Goal: Task Accomplishment & Management: Manage account settings

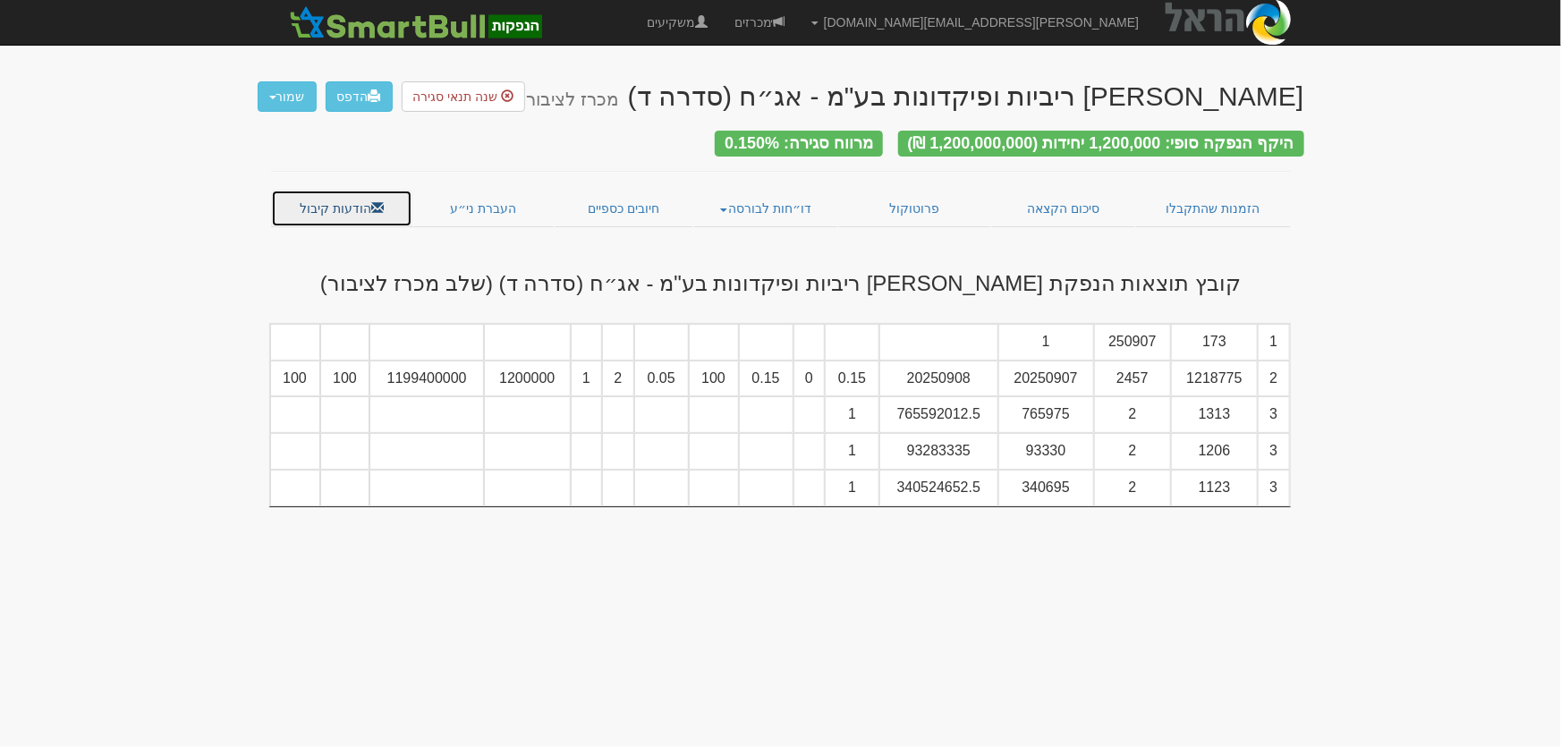
click at [323, 196] on link "הודעות קיבול" at bounding box center [342, 209] width 142 height 38
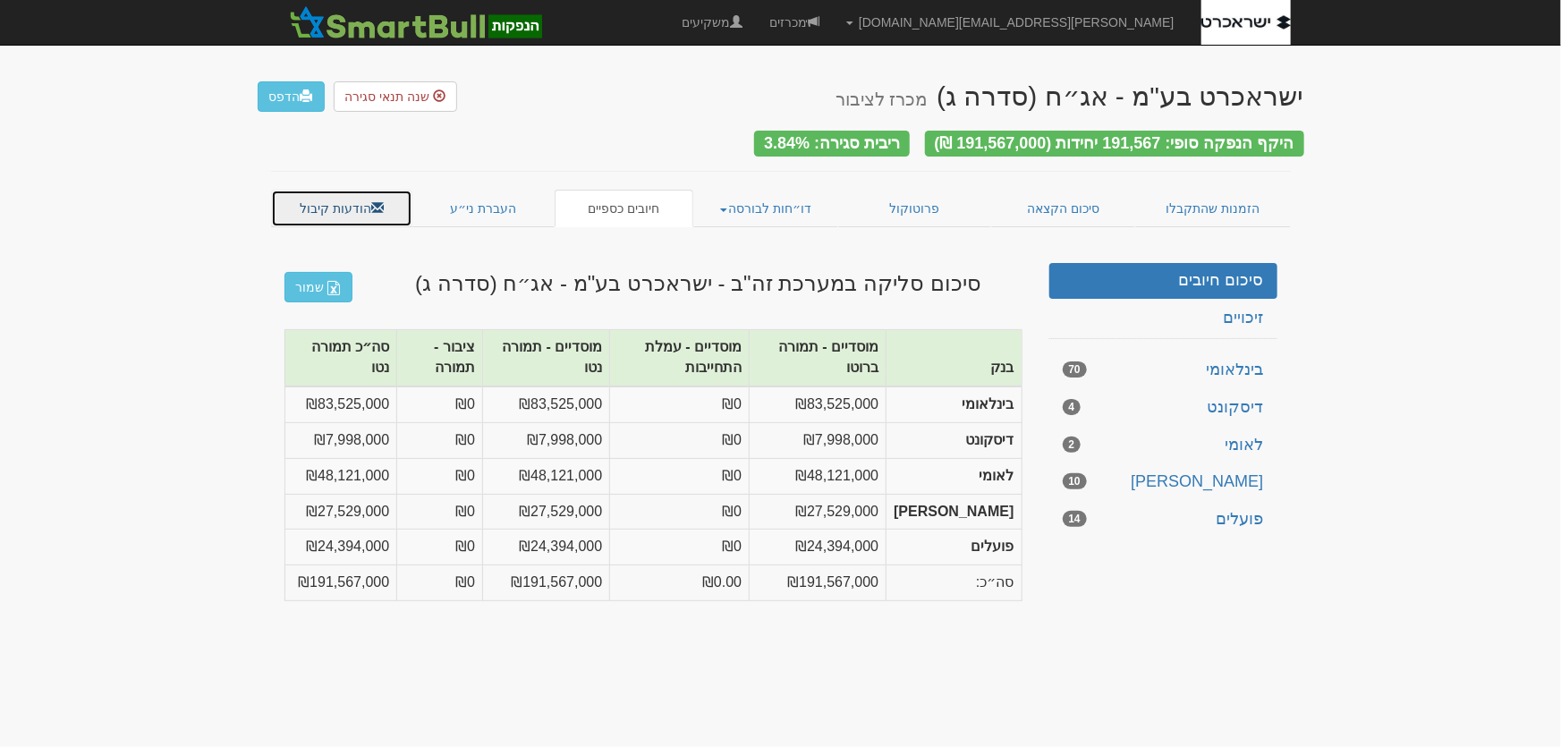
click at [322, 190] on link "הודעות קיבול" at bounding box center [342, 209] width 142 height 38
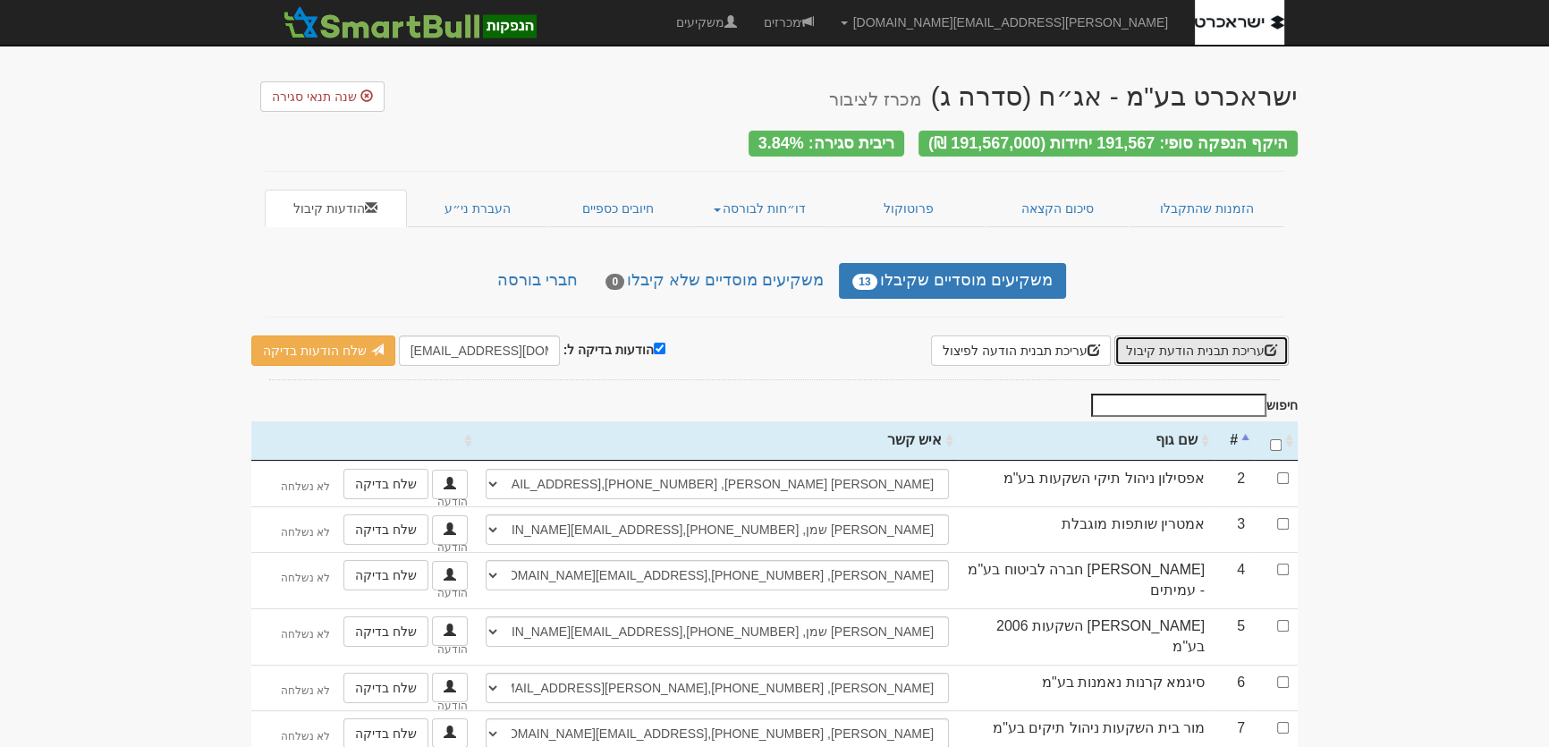
click at [1190, 343] on button "עריכת תבנית הודעת קיבול" at bounding box center [1201, 350] width 174 height 30
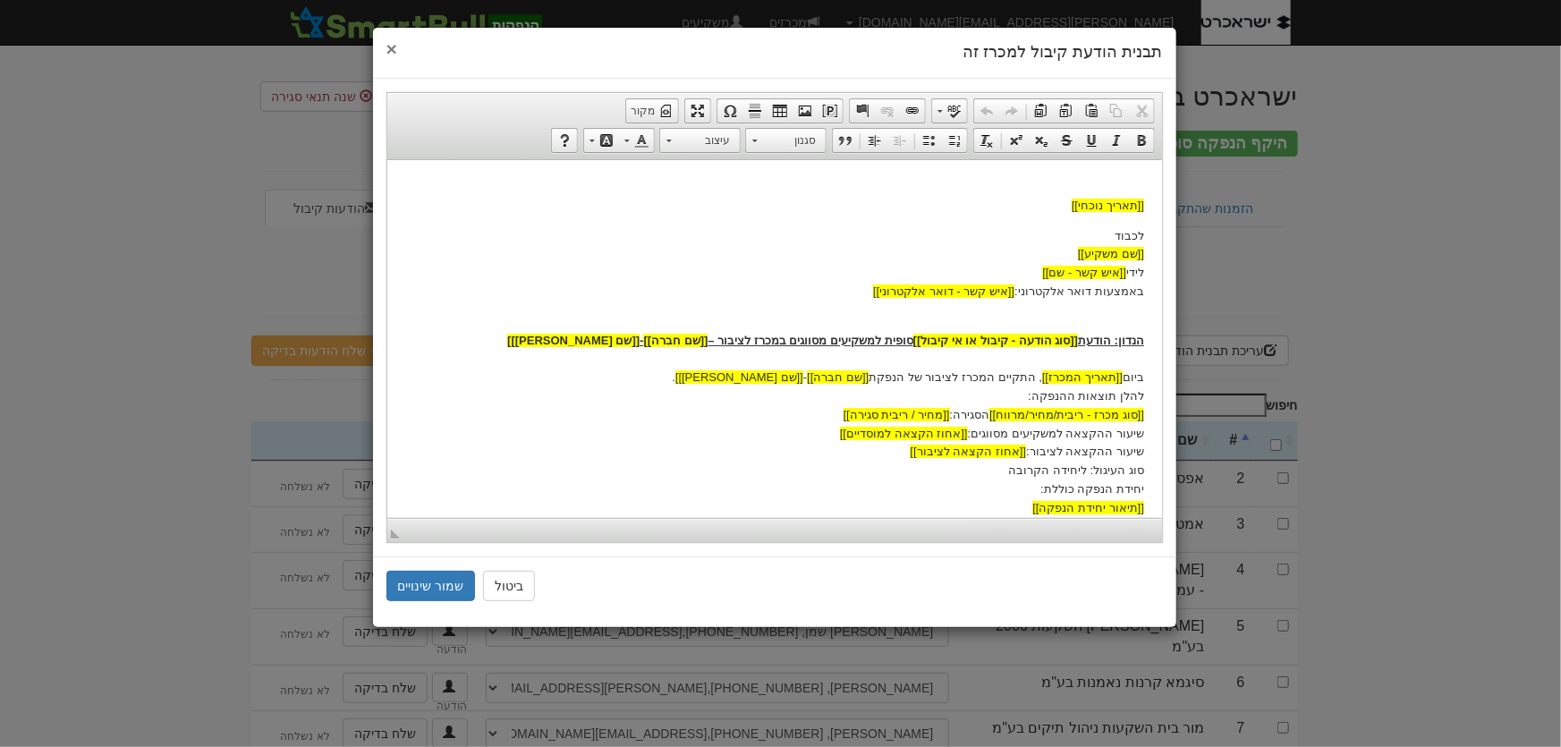
drag, startPoint x: 391, startPoint y: 50, endPoint x: 402, endPoint y: 70, distance: 22.4
click at [389, 50] on span "×" at bounding box center [391, 48] width 11 height 21
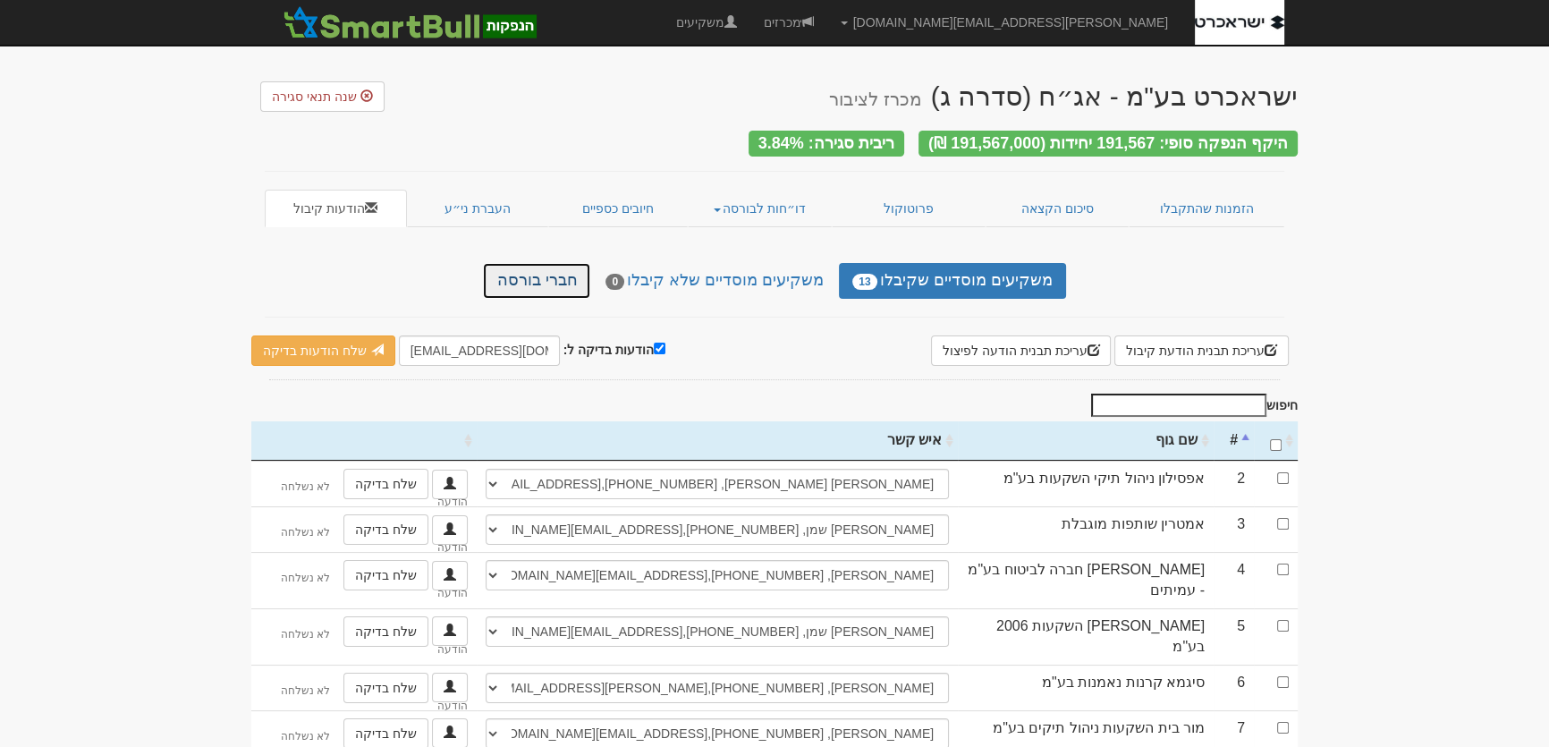
click at [546, 269] on link "חברי בורסה" at bounding box center [536, 281] width 107 height 36
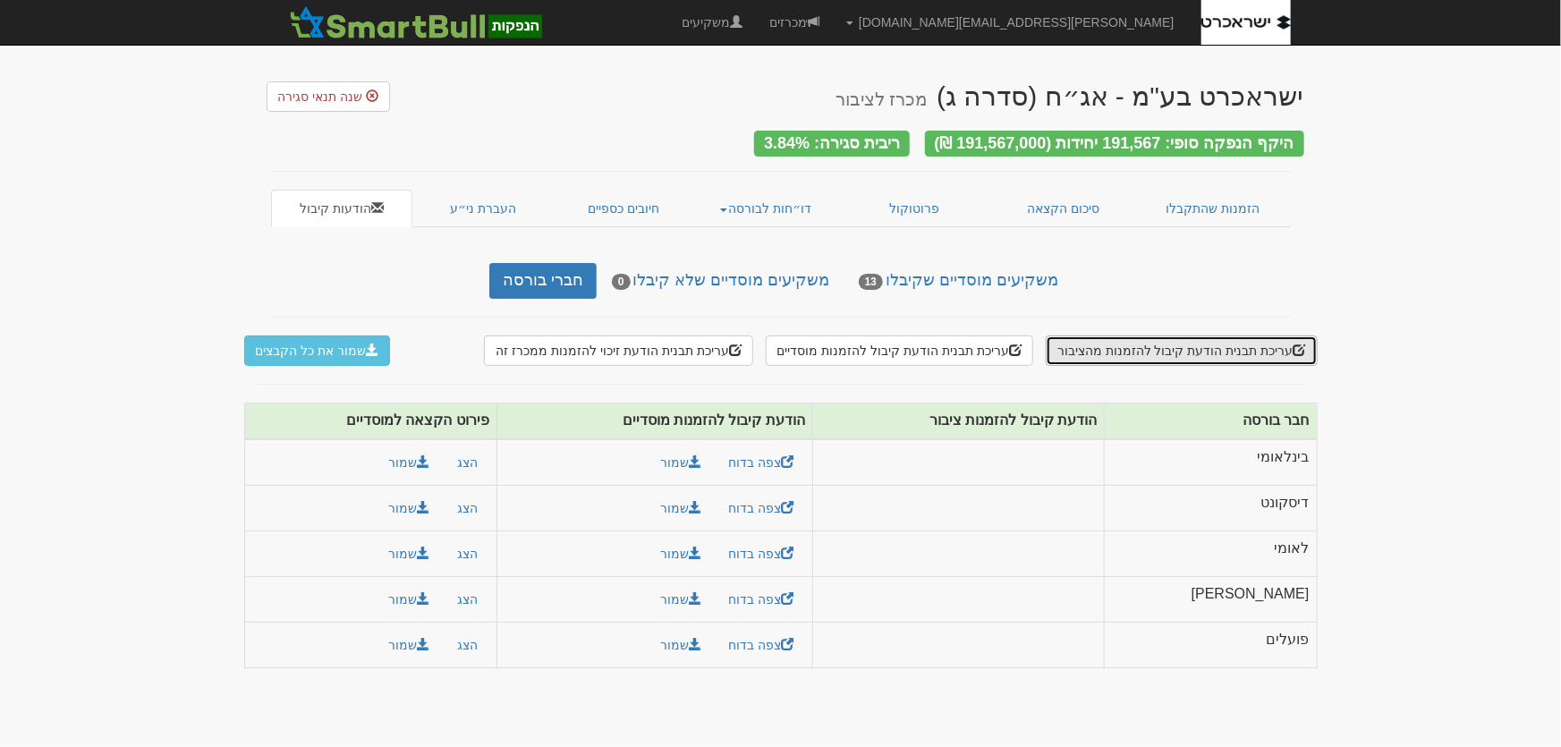
click at [1191, 346] on button "עריכת תבנית הודעת קיבול להזמנות מהציבור" at bounding box center [1181, 350] width 271 height 30
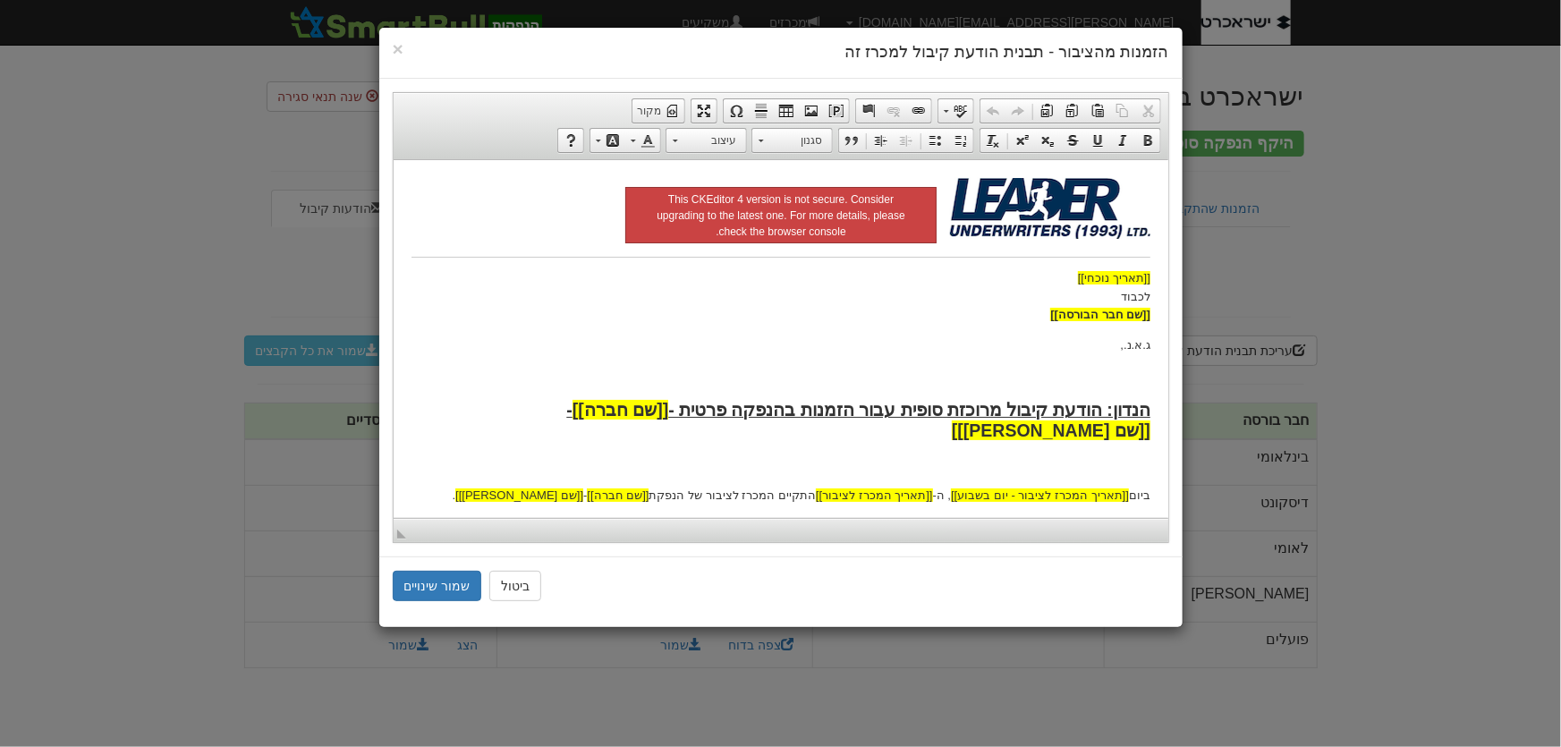
click at [1052, 455] on p at bounding box center [780, 464] width 739 height 19
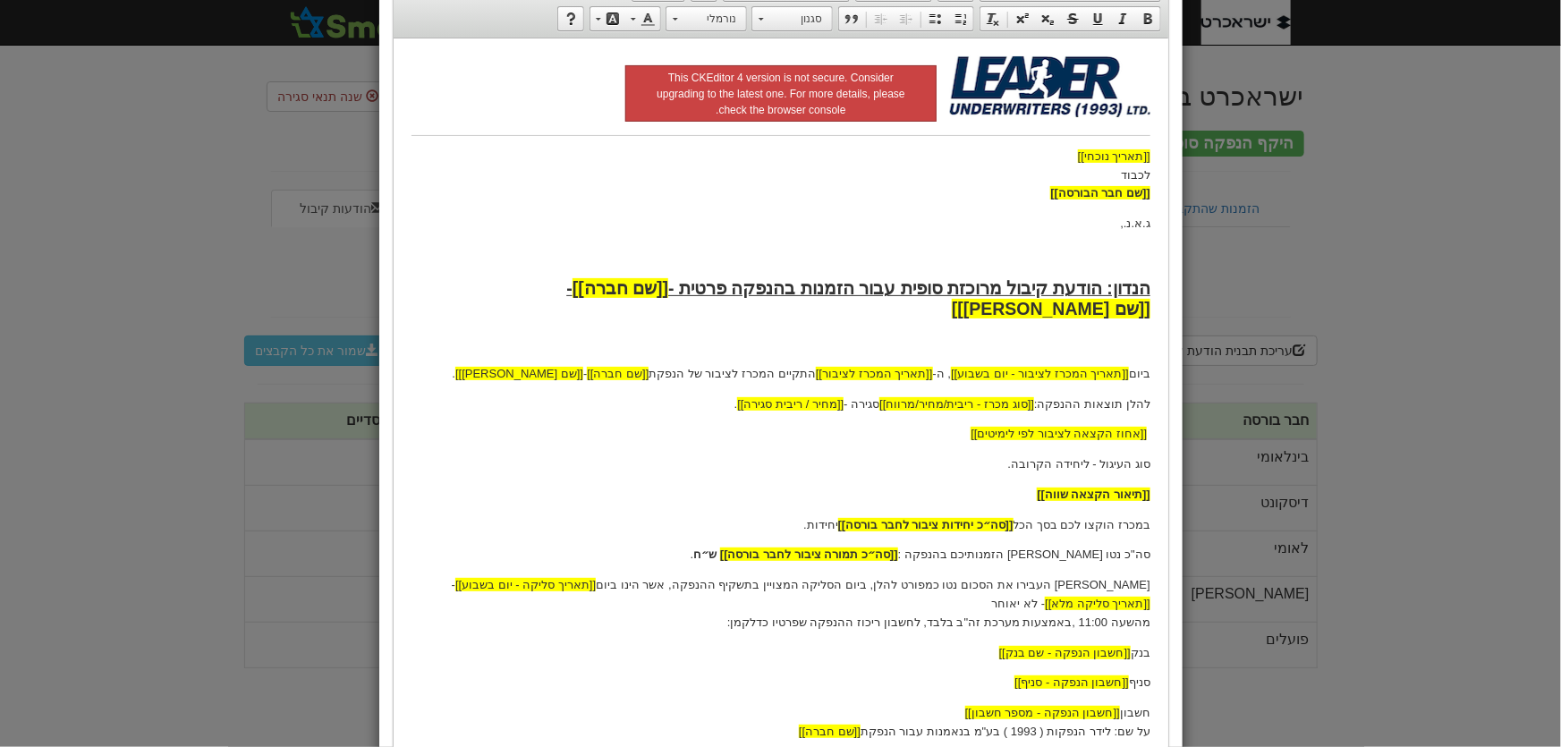
scroll to position [162, 0]
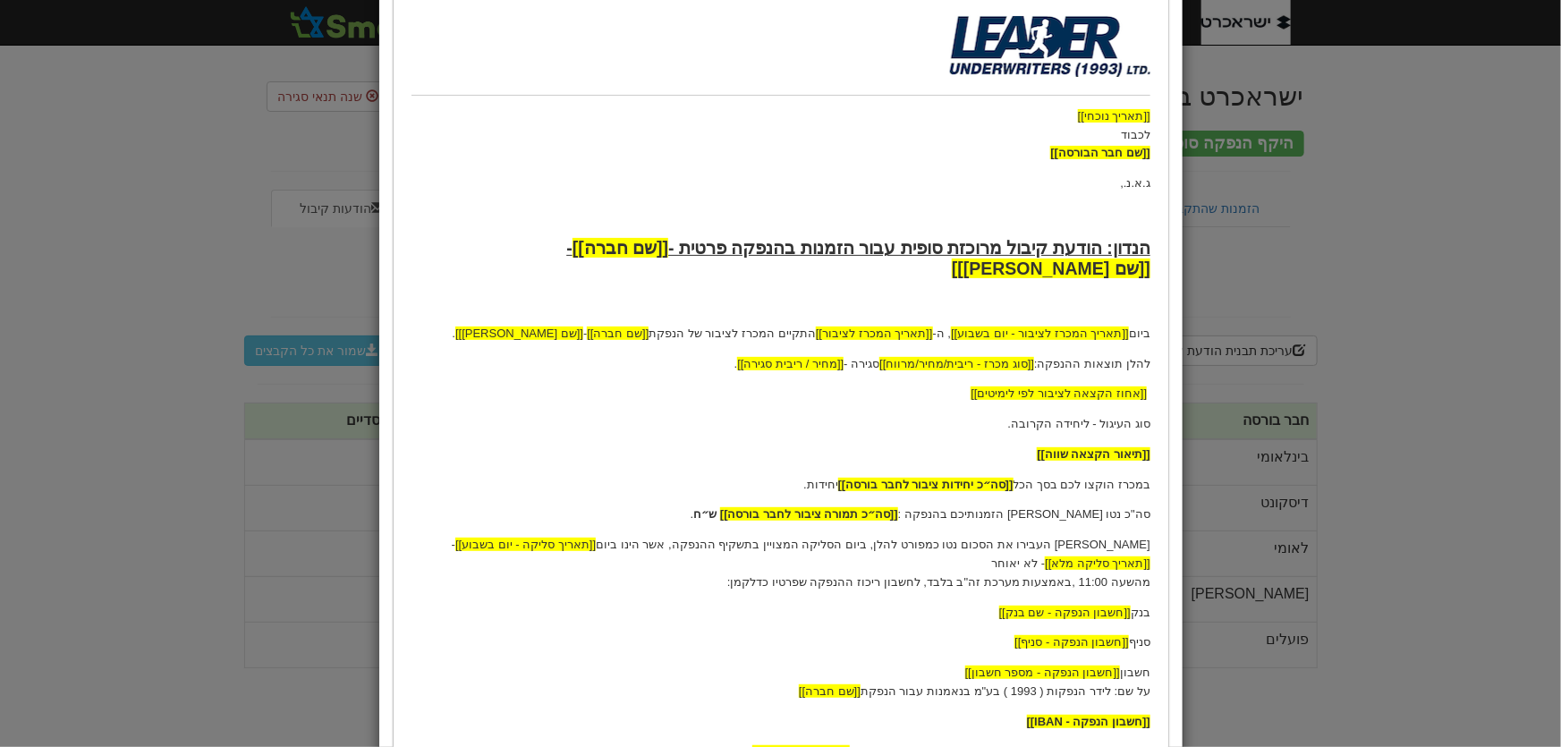
click at [1437, 470] on div "× הזמנות מהציבור - תבנית הודעת קיבול למכרז זה עורך טקסט עשיר, template_body סרג…" at bounding box center [780, 373] width 1561 height 747
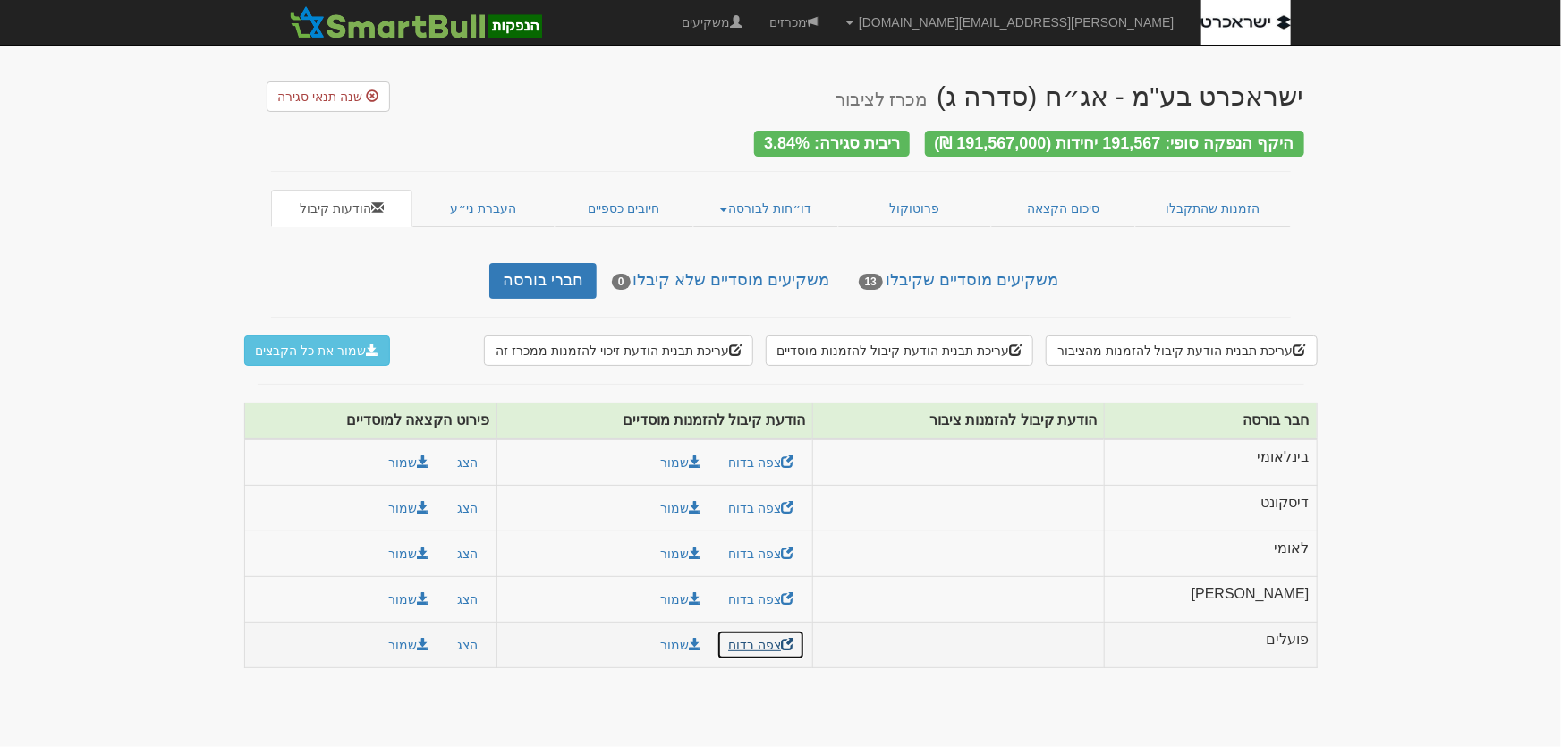
click at [789, 637] on link "צפה בדוח" at bounding box center [760, 645] width 89 height 30
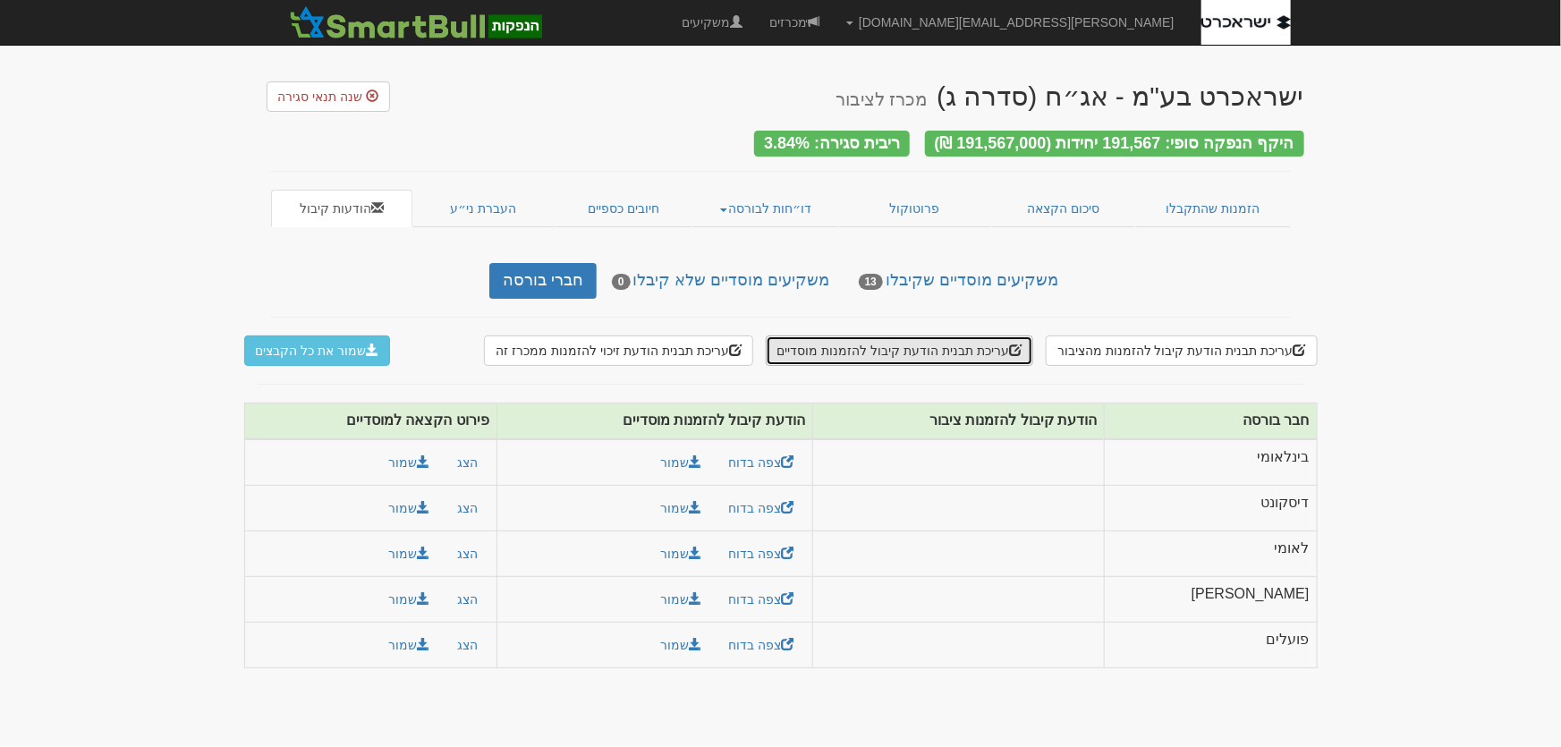
click at [911, 352] on button "עריכת תבנית הודעת קיבול להזמנות מוסדיים" at bounding box center [899, 350] width 267 height 30
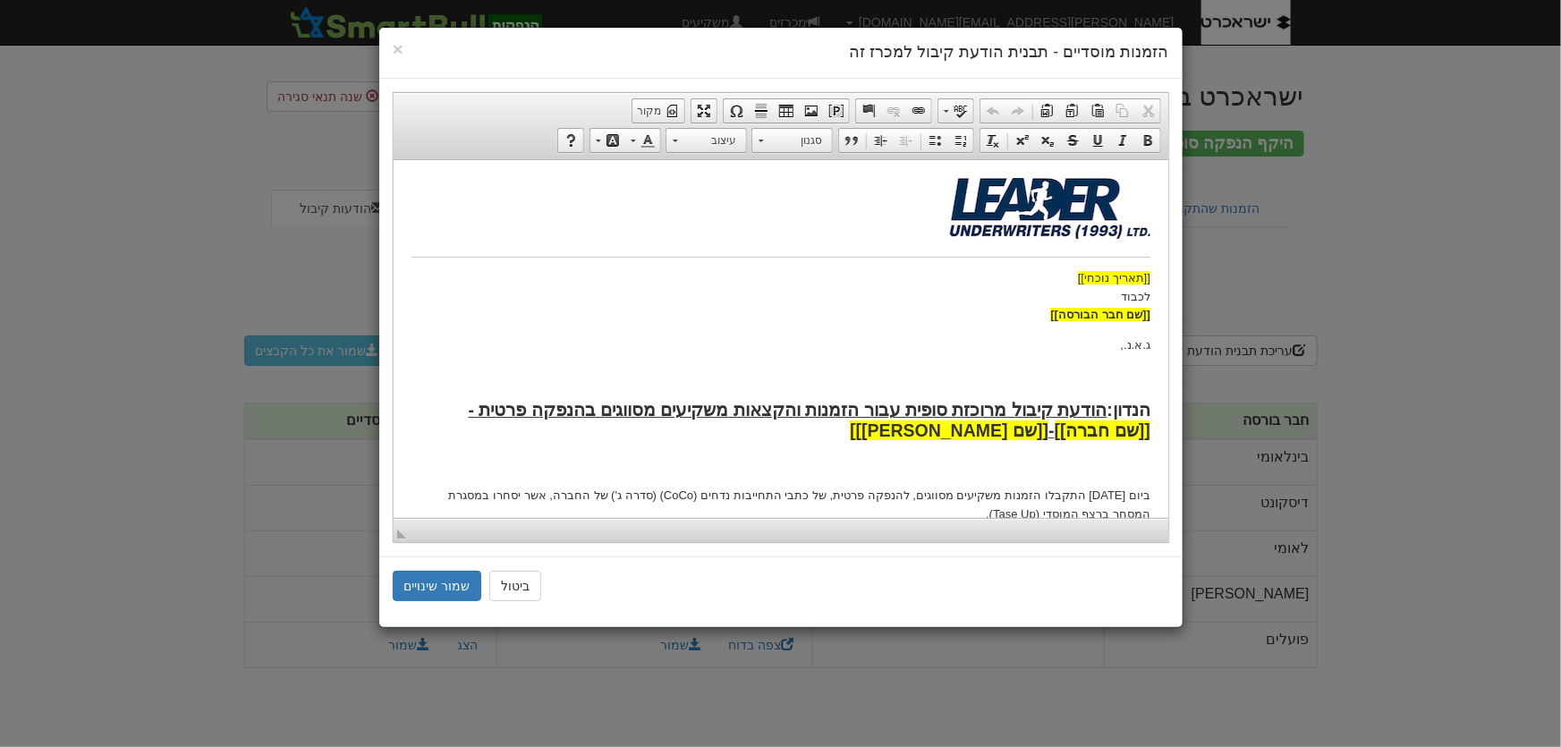
click at [826, 452] on body "[[תאריך נוכחי]] לכבוד [[שם חבר הבורסה]] ג.א.נ., הנדון: הודעת קיבול מרוכזת סופית…" at bounding box center [780, 564] width 739 height 775
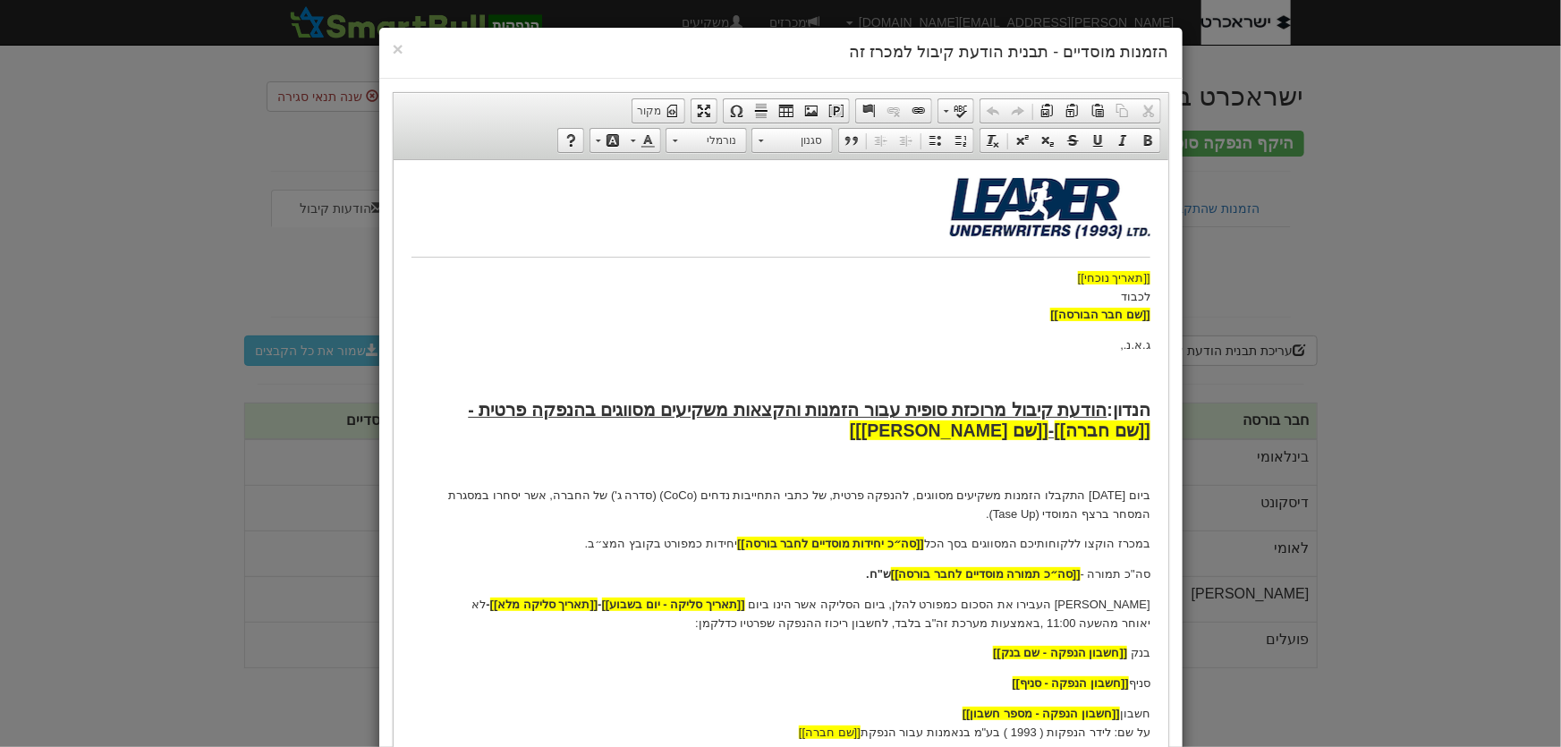
scroll to position [243, 0]
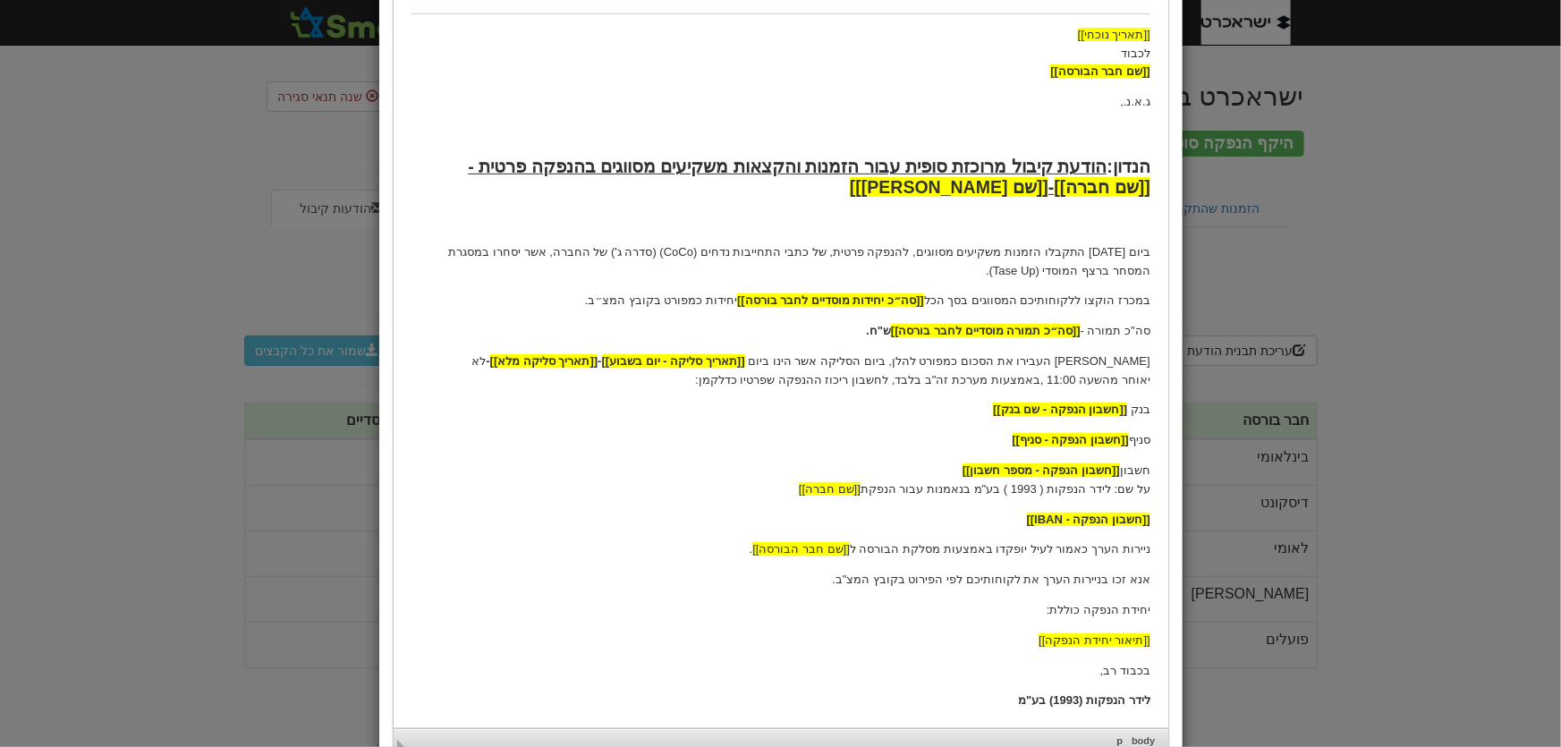
click at [852, 329] on p "סה"כ תמורה - [[סה״כ תמורה מוסדיים לחבר בורסה]] ש"ח." at bounding box center [780, 331] width 739 height 19
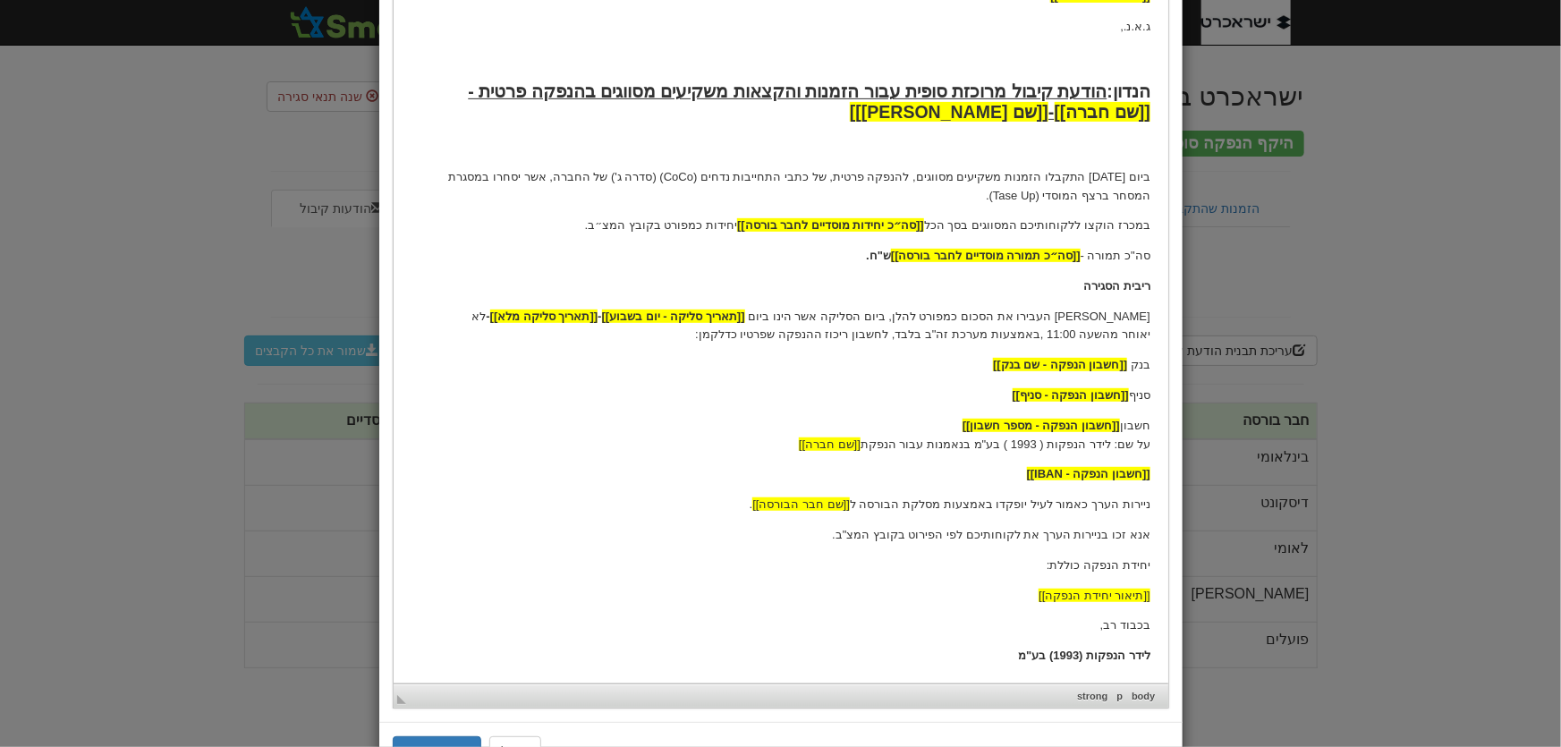
scroll to position [391, 0]
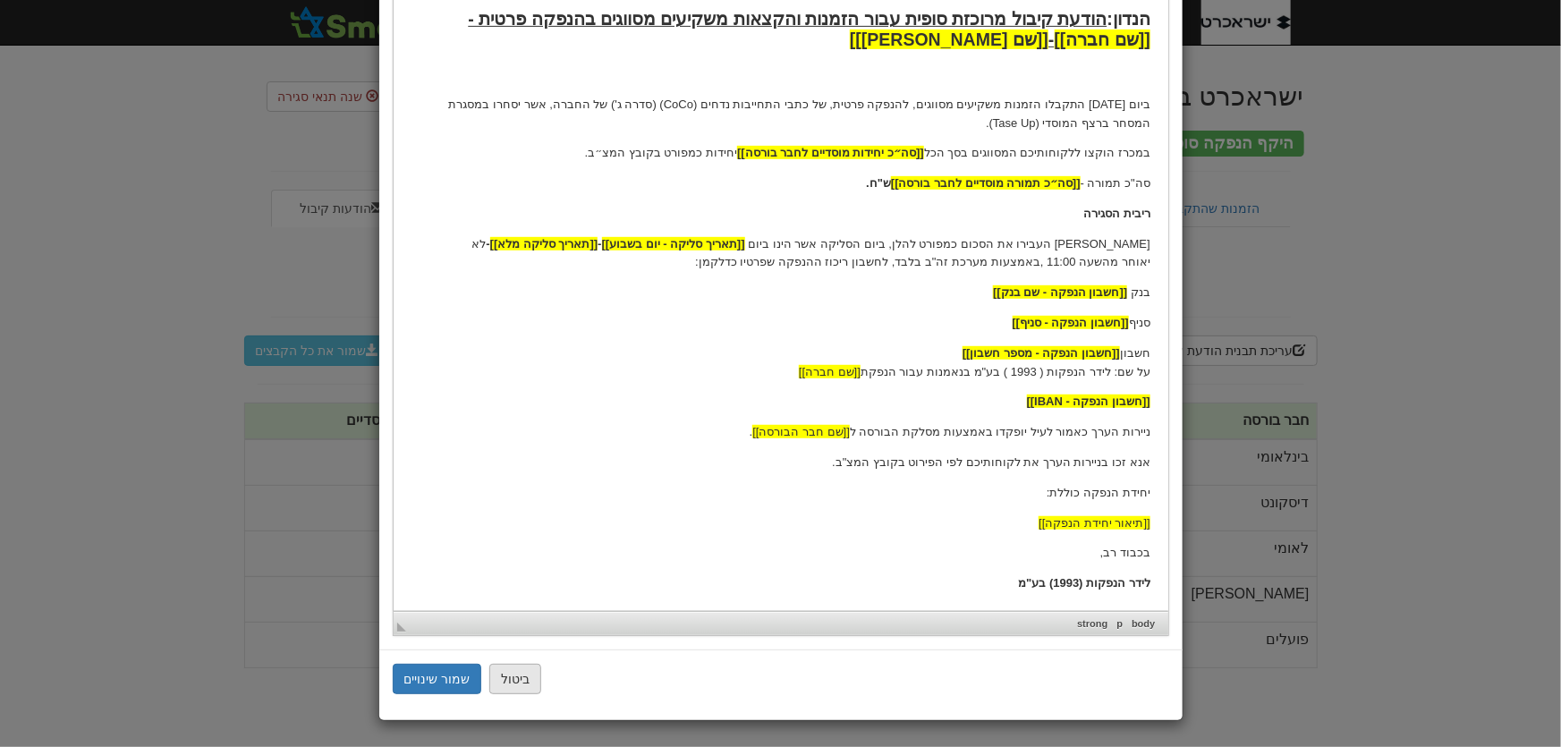
click at [513, 677] on button "ביטול" at bounding box center [515, 679] width 52 height 30
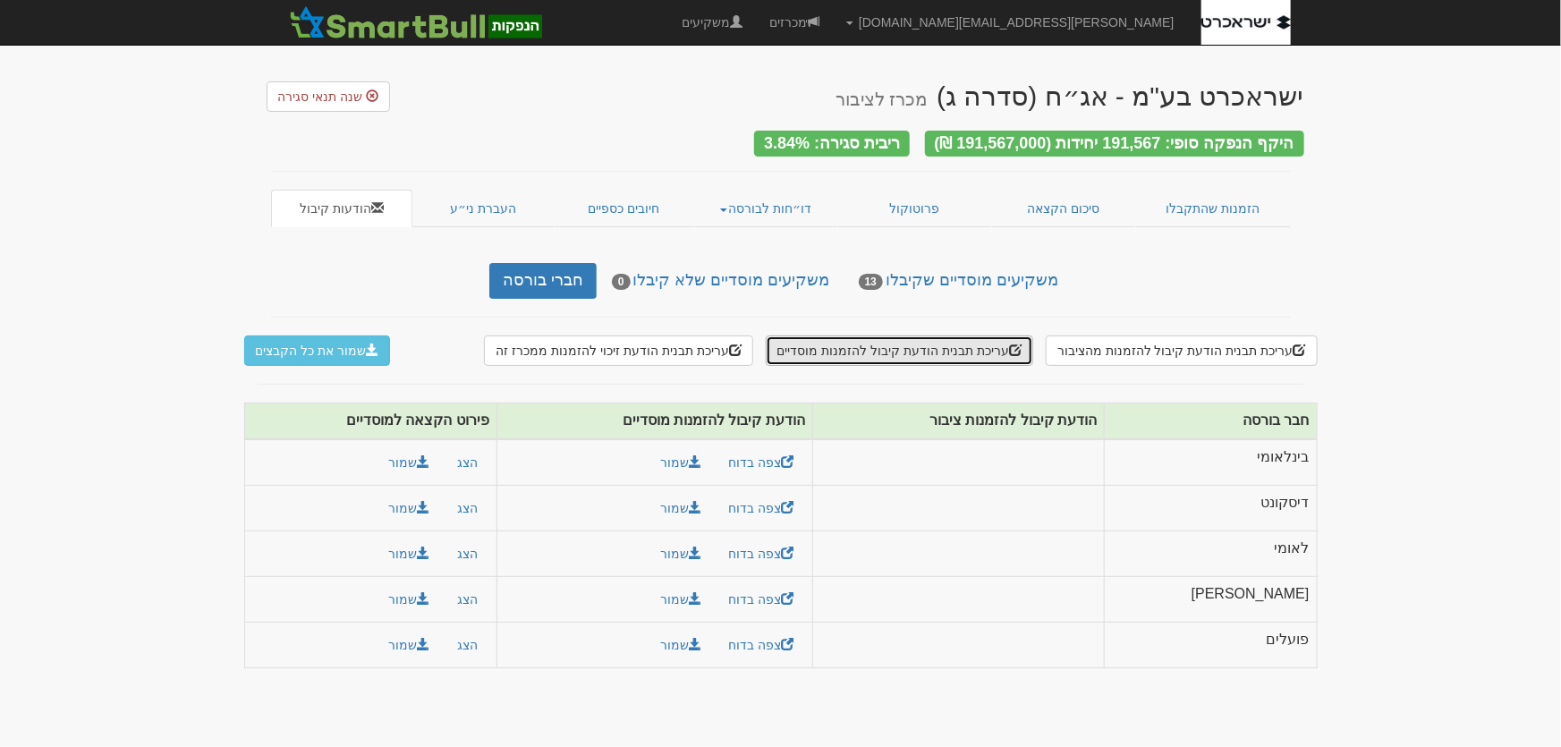
click at [942, 344] on button "עריכת תבנית הודעת קיבול להזמנות מוסדיים" at bounding box center [899, 350] width 267 height 30
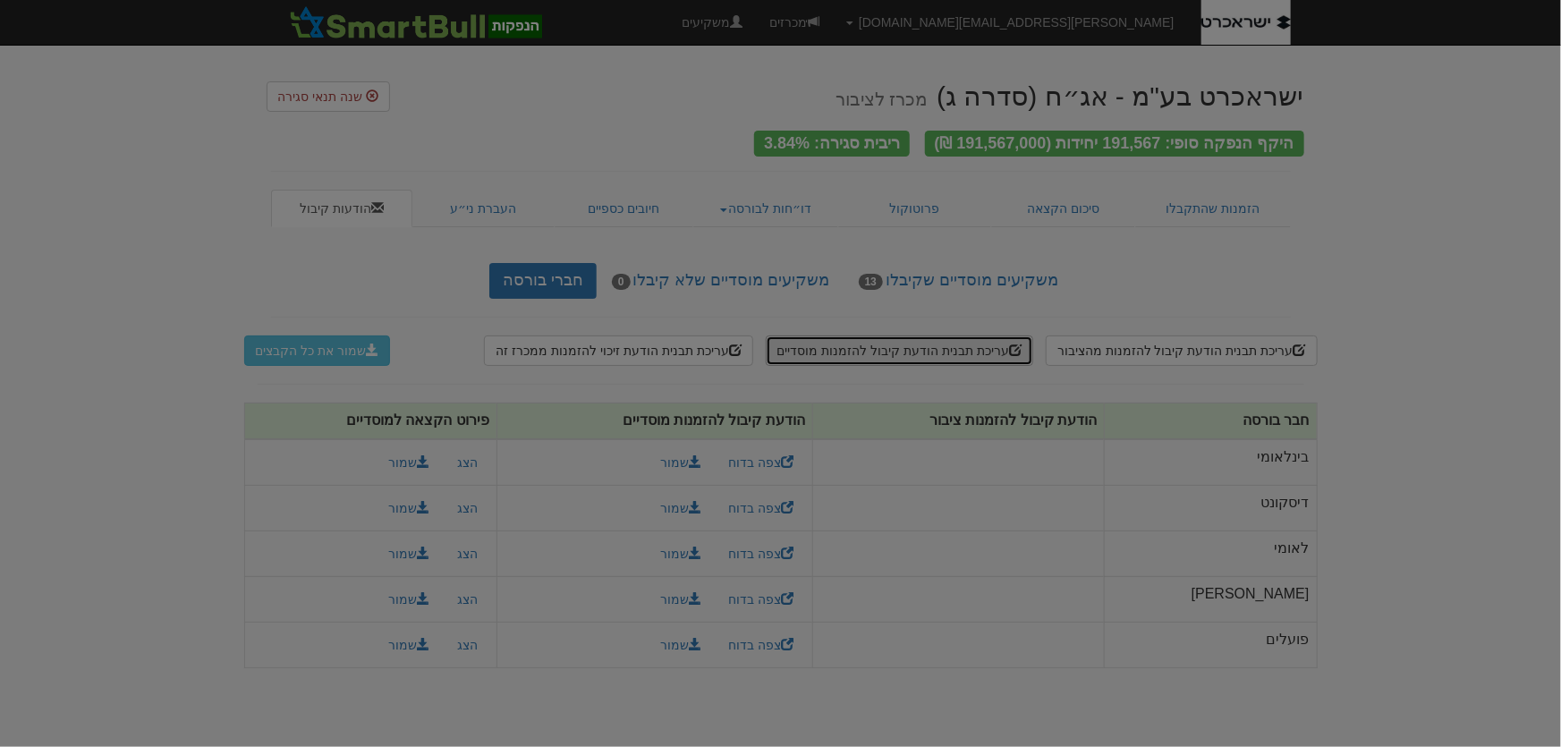
scroll to position [0, 0]
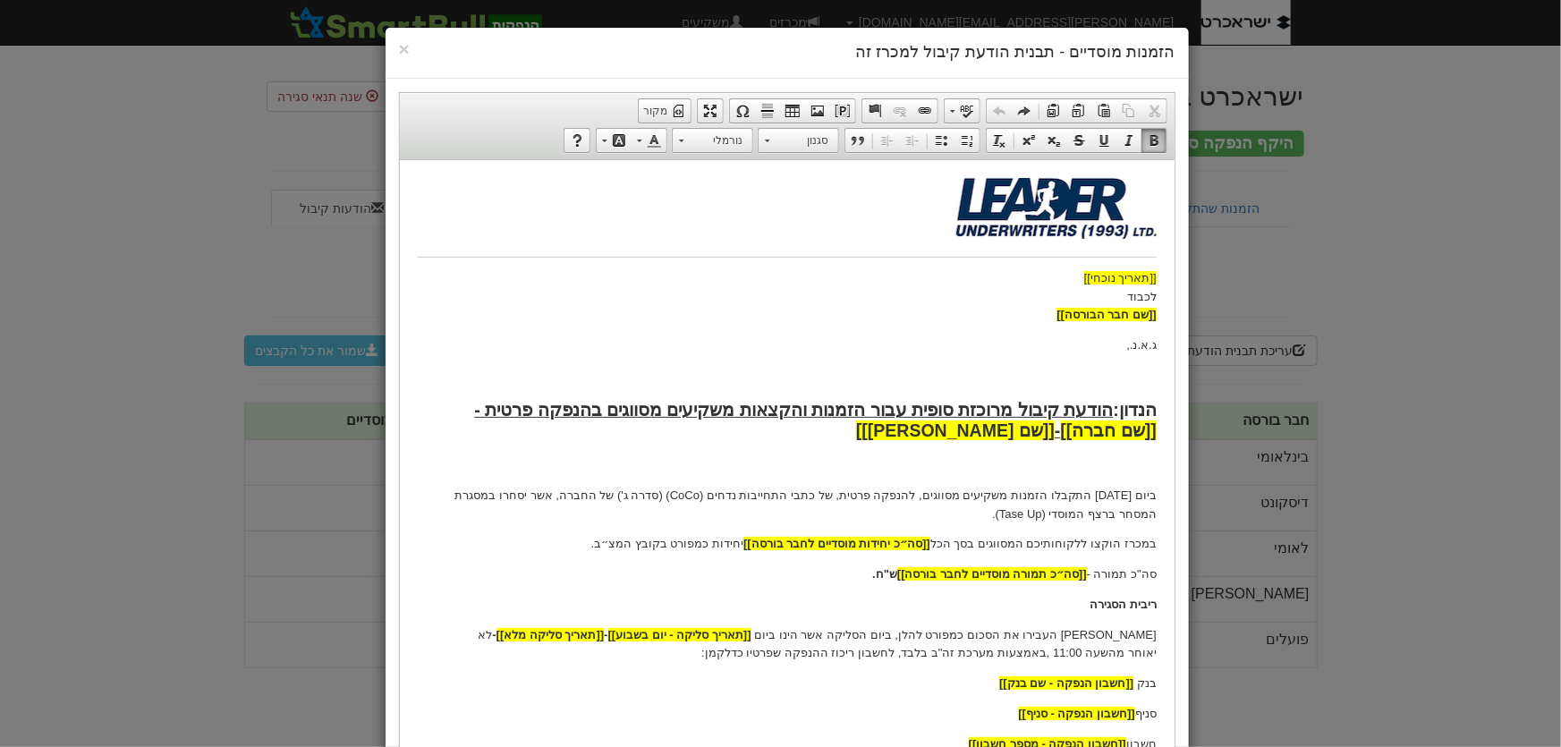
click at [1076, 605] on p "ריבית הסגירה" at bounding box center [786, 604] width 739 height 19
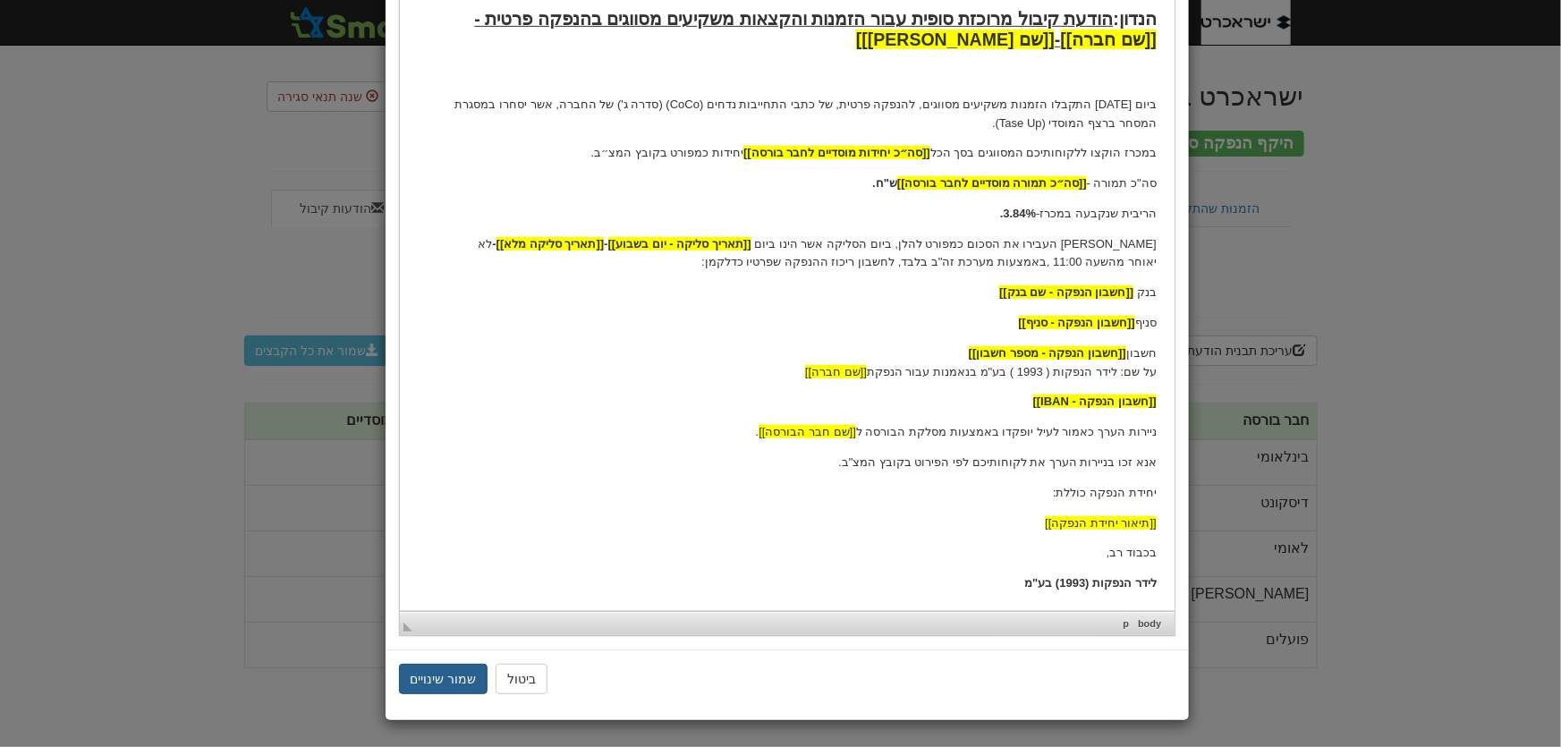
click at [446, 682] on button "שמור שינויים" at bounding box center [443, 679] width 89 height 30
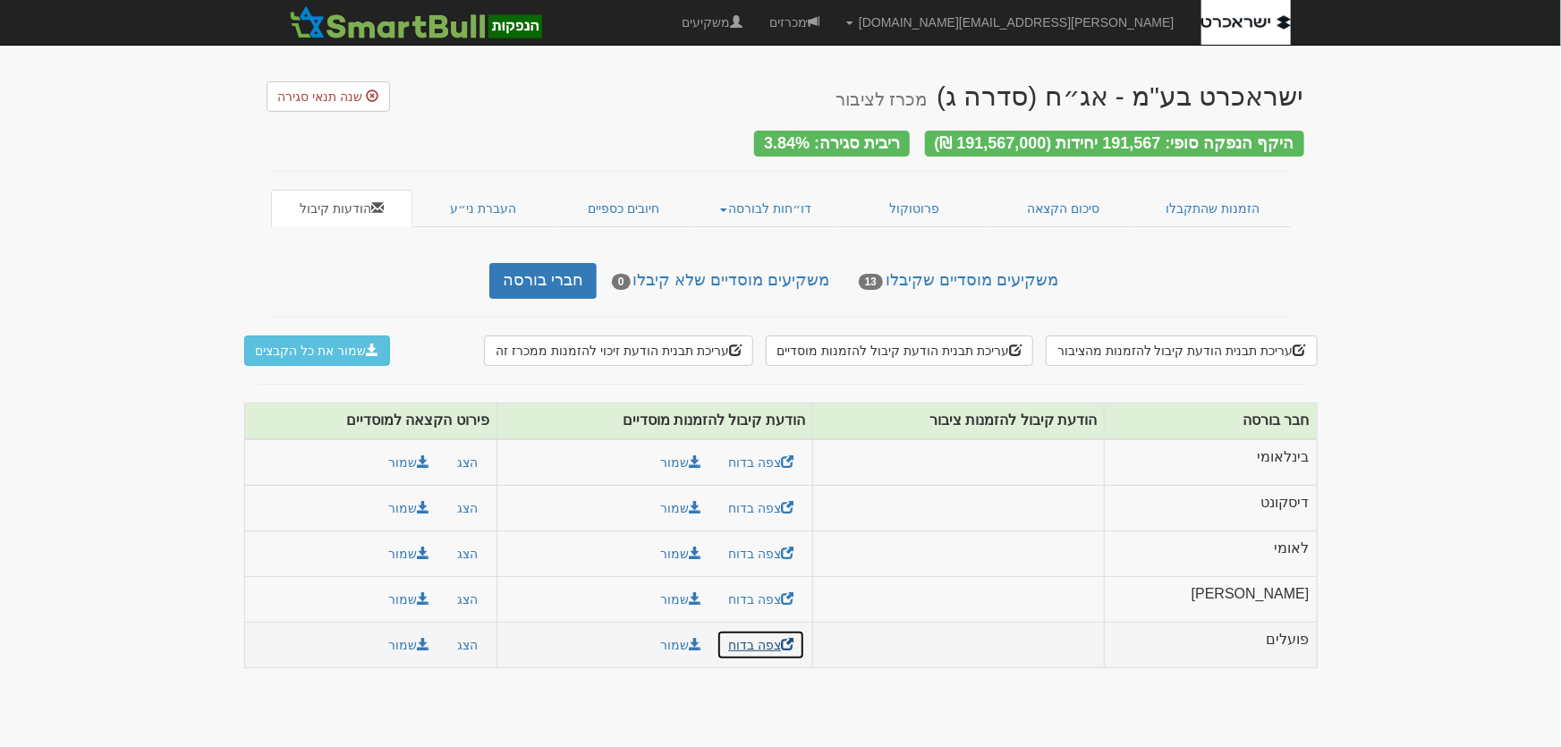
click at [782, 635] on link "צפה בדוח" at bounding box center [760, 645] width 89 height 30
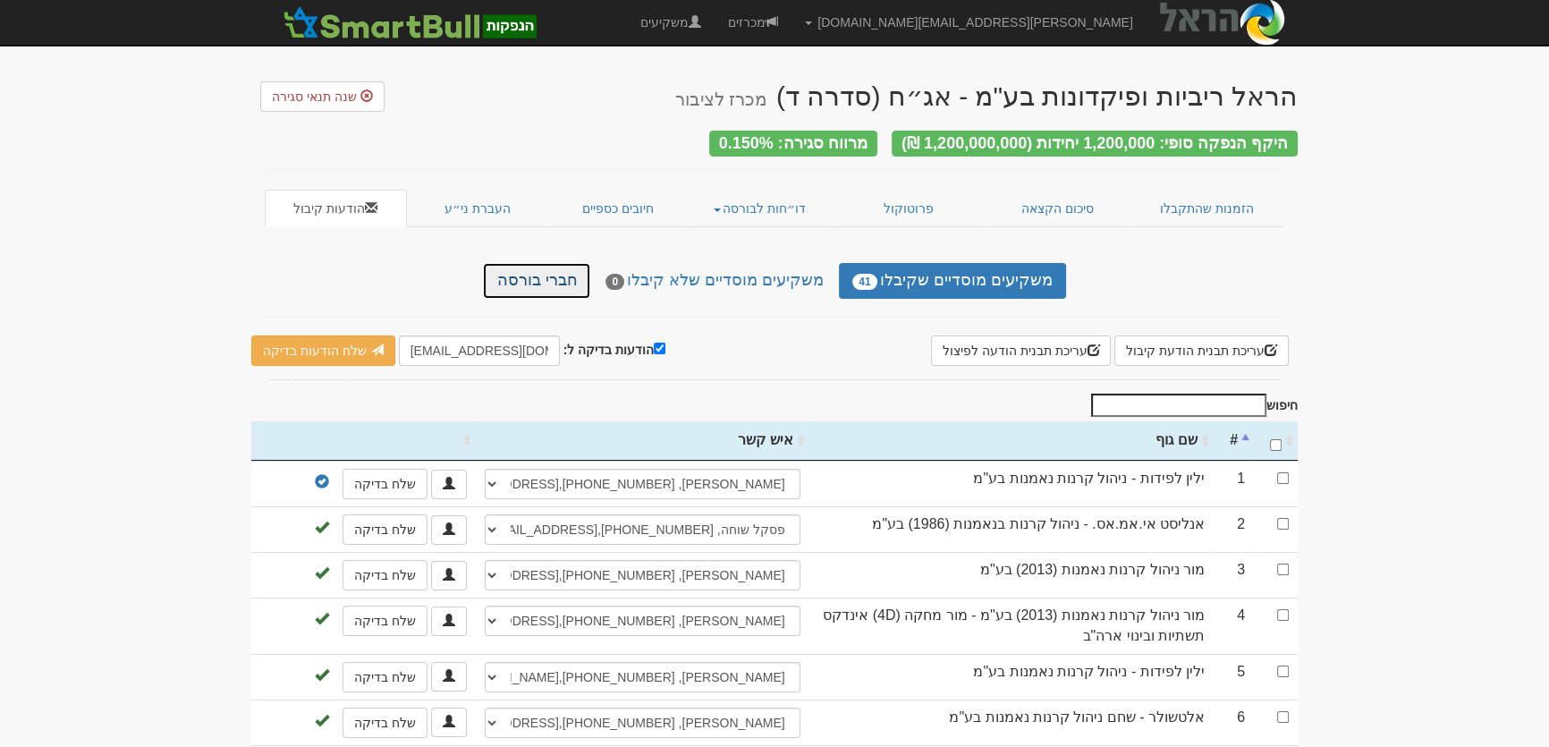
click at [565, 274] on link "חברי בורסה" at bounding box center [536, 281] width 107 height 36
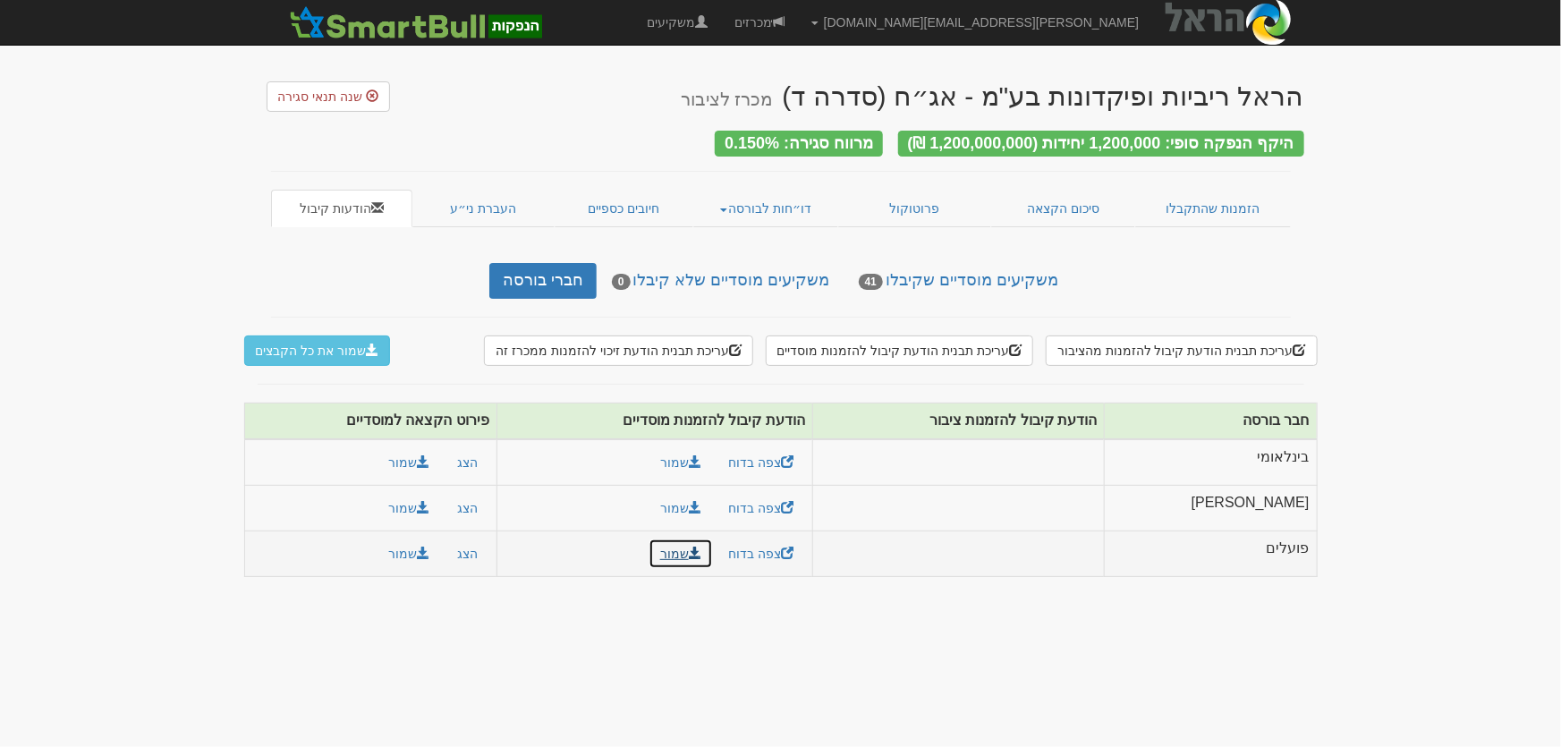
click at [713, 547] on link "שמור" at bounding box center [680, 553] width 64 height 30
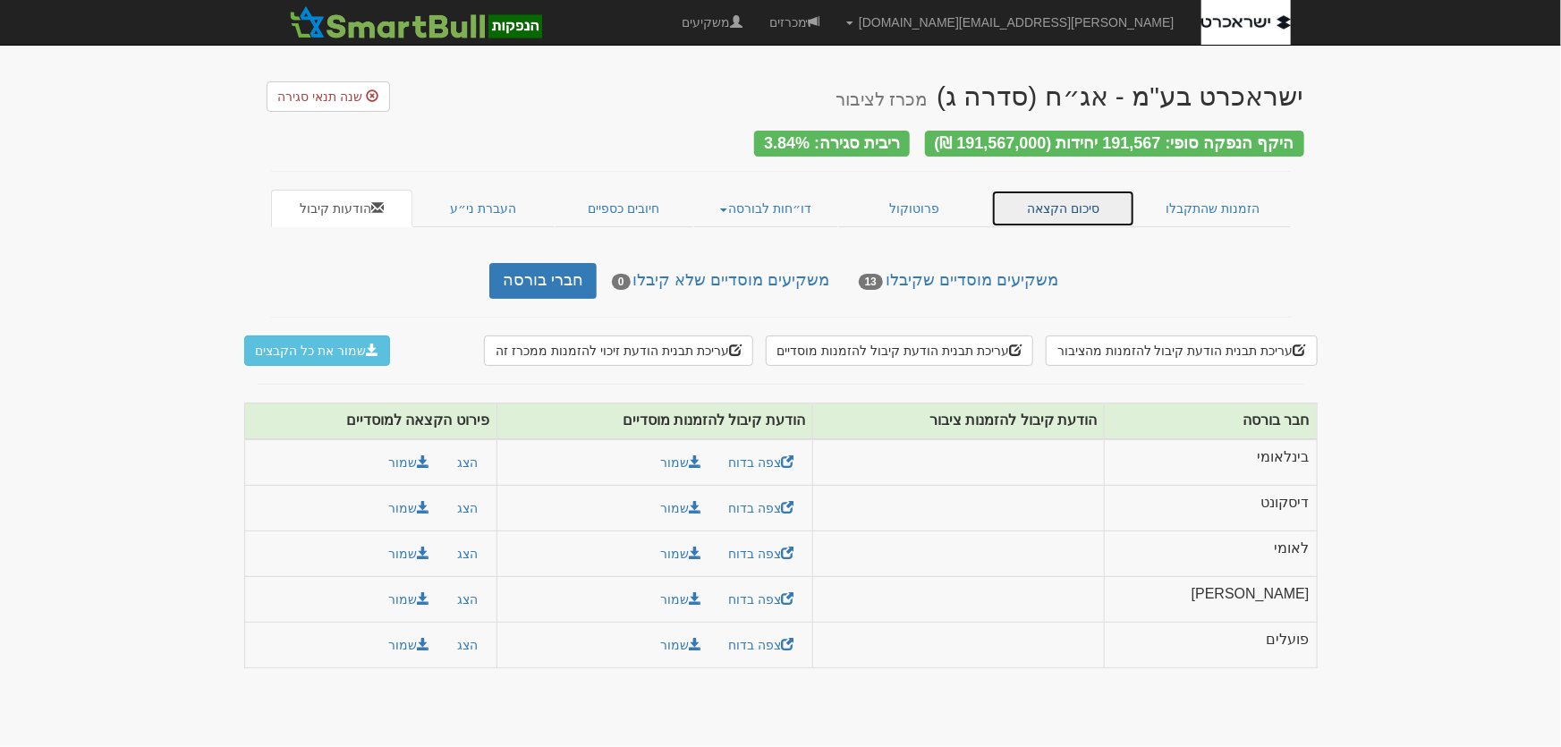
click at [1053, 201] on link "סיכום הקצאה" at bounding box center [1063, 209] width 144 height 38
